Goal: Navigation & Orientation: Find specific page/section

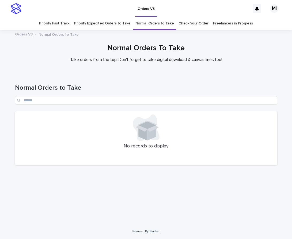
click at [60, 22] on link "Priority Fast Track" at bounding box center [54, 23] width 30 height 13
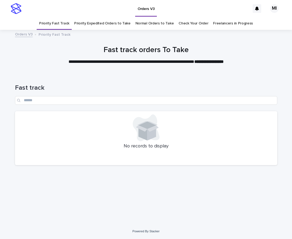
click at [101, 23] on link "Priority Expedited Orders to Take" at bounding box center [102, 23] width 57 height 13
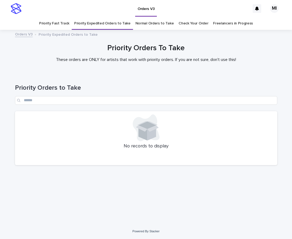
click at [65, 22] on link "Priority Fast Track" at bounding box center [54, 23] width 30 height 13
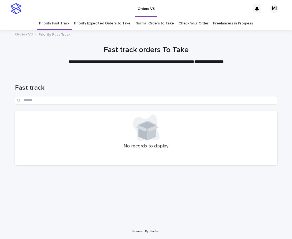
click at [112, 23] on link "Priority Expedited Orders to Take" at bounding box center [102, 23] width 57 height 13
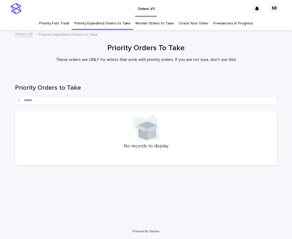
click at [60, 23] on link "Priority Fast Track" at bounding box center [54, 23] width 30 height 13
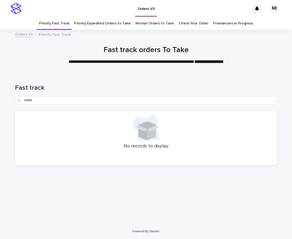
click at [102, 21] on link "Priority Expedited Orders to Take" at bounding box center [102, 23] width 57 height 13
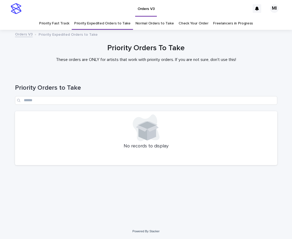
click at [66, 23] on link "Priority Fast Track" at bounding box center [54, 23] width 30 height 13
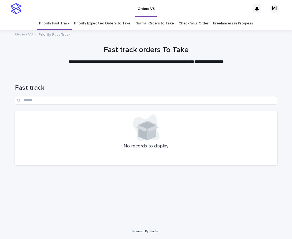
click at [98, 23] on link "Priority Expedited Orders to Take" at bounding box center [102, 23] width 57 height 13
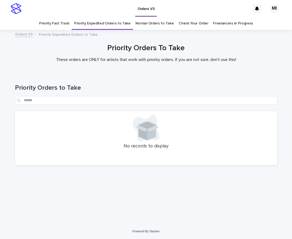
drag, startPoint x: 29, startPoint y: 65, endPoint x: 30, endPoint y: 59, distance: 6.0
click at [29, 65] on div "Priority Orders To Take These orders are ONLY for artists that work with priori…" at bounding box center [146, 55] width 292 height 23
